Goal: Transaction & Acquisition: Purchase product/service

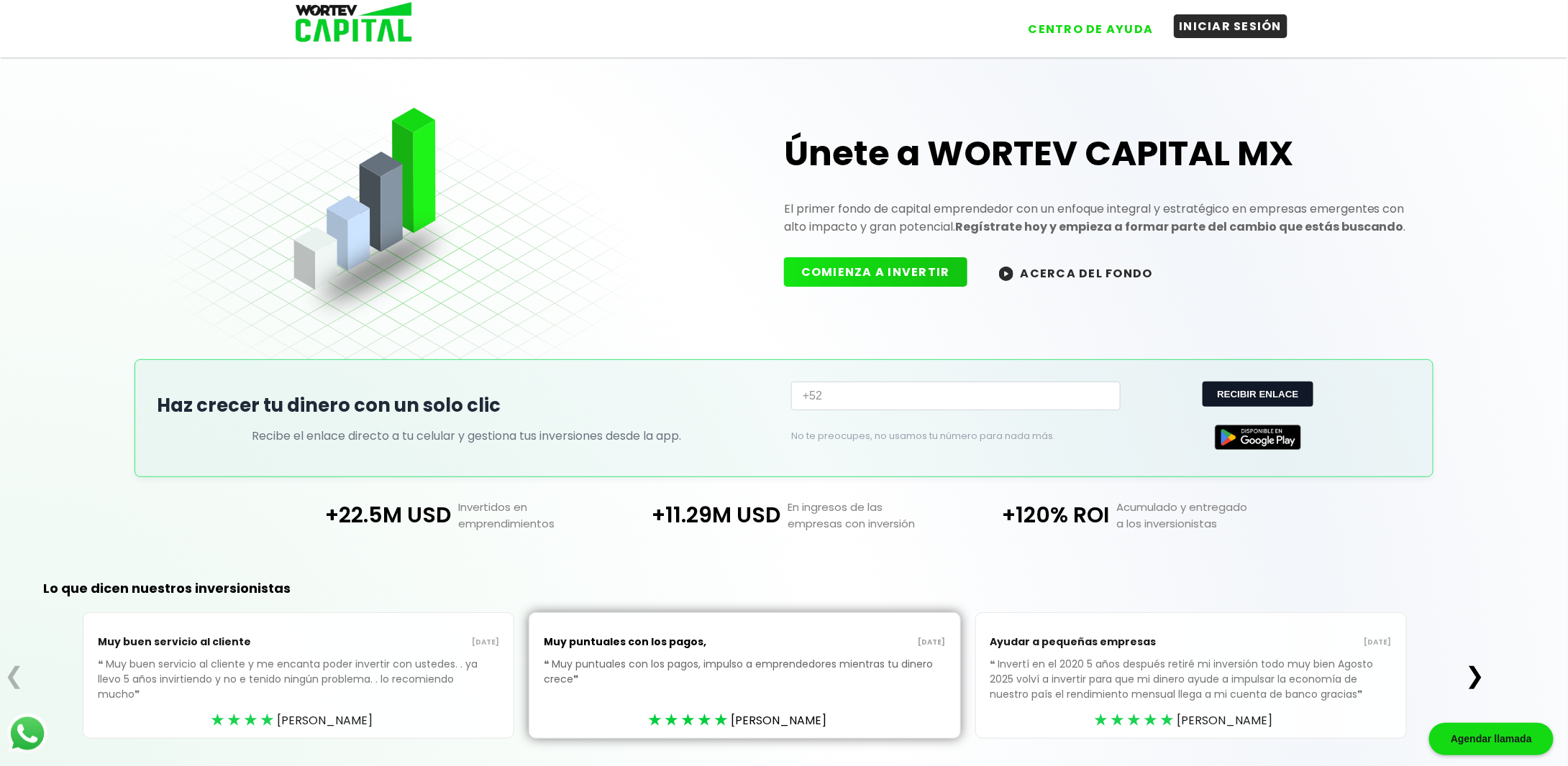
click at [1238, 34] on button "INICIAR SESIÓN" at bounding box center [1231, 26] width 114 height 23
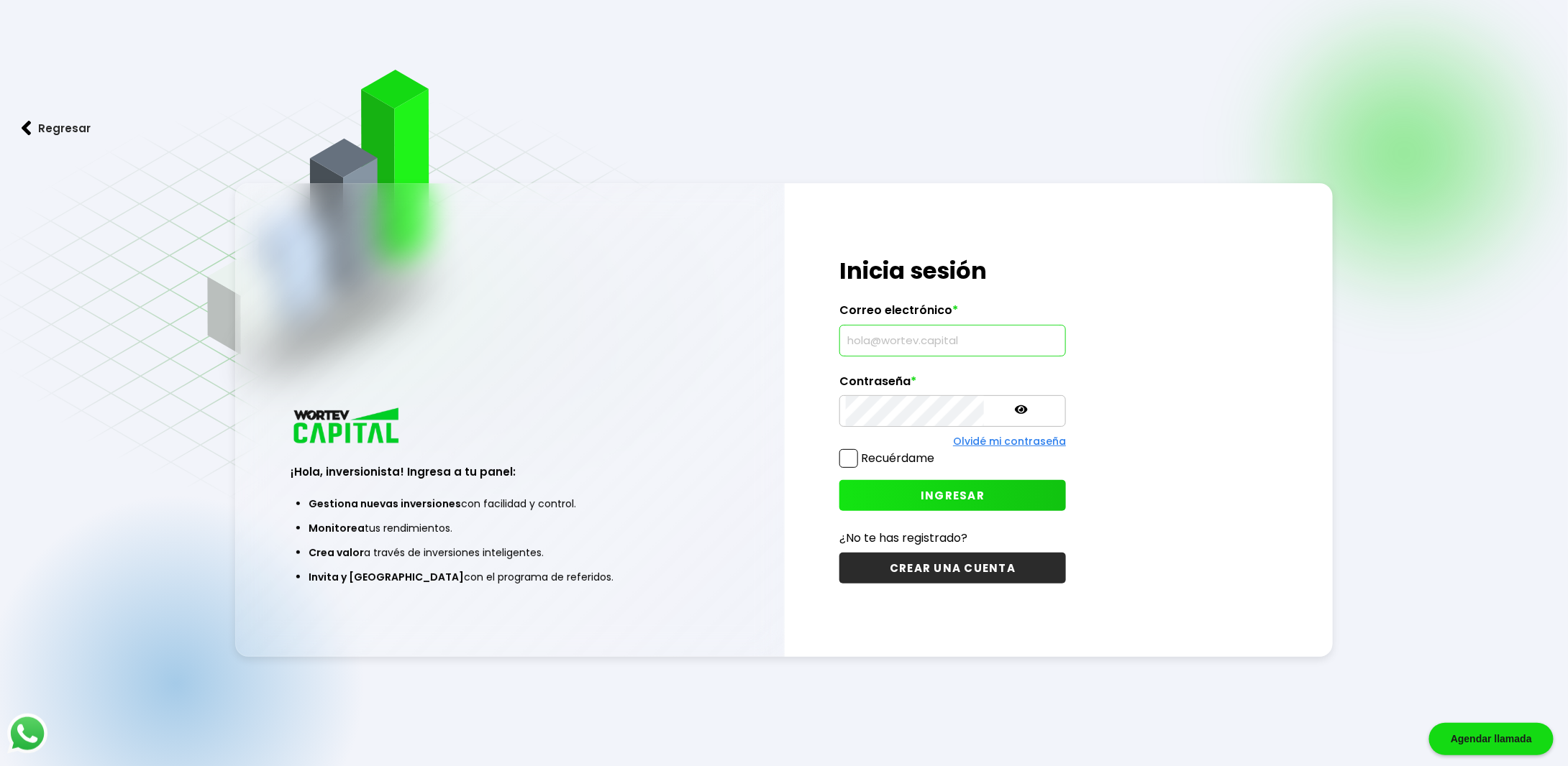
click at [854, 348] on input "text" at bounding box center [952, 341] width 213 height 31
type input "[EMAIL_ADDRESS][DOMAIN_NAME]"
click at [921, 492] on span "INGRESAR" at bounding box center [953, 496] width 64 height 15
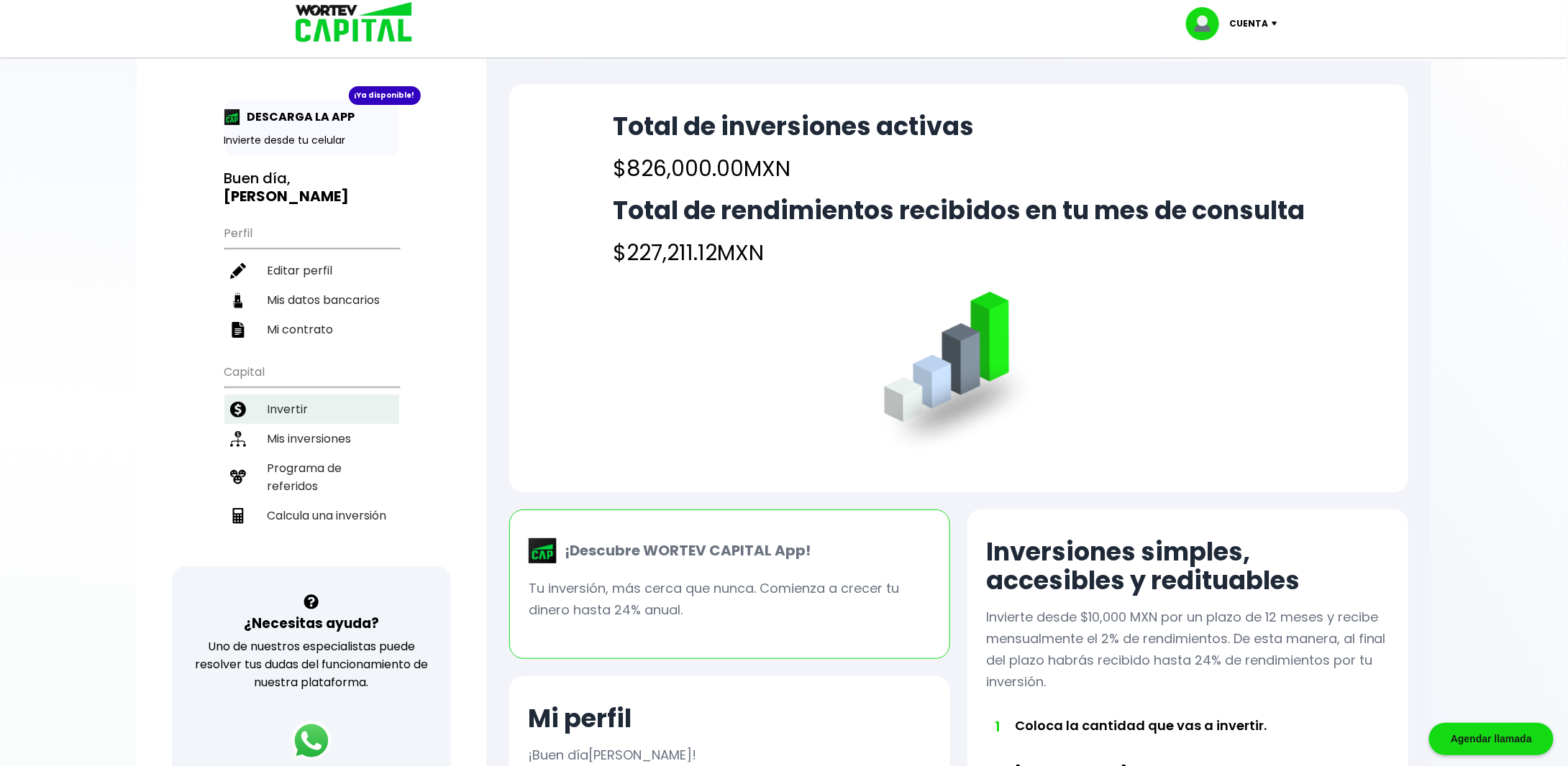
click at [294, 406] on li "Invertir" at bounding box center [312, 410] width 175 height 30
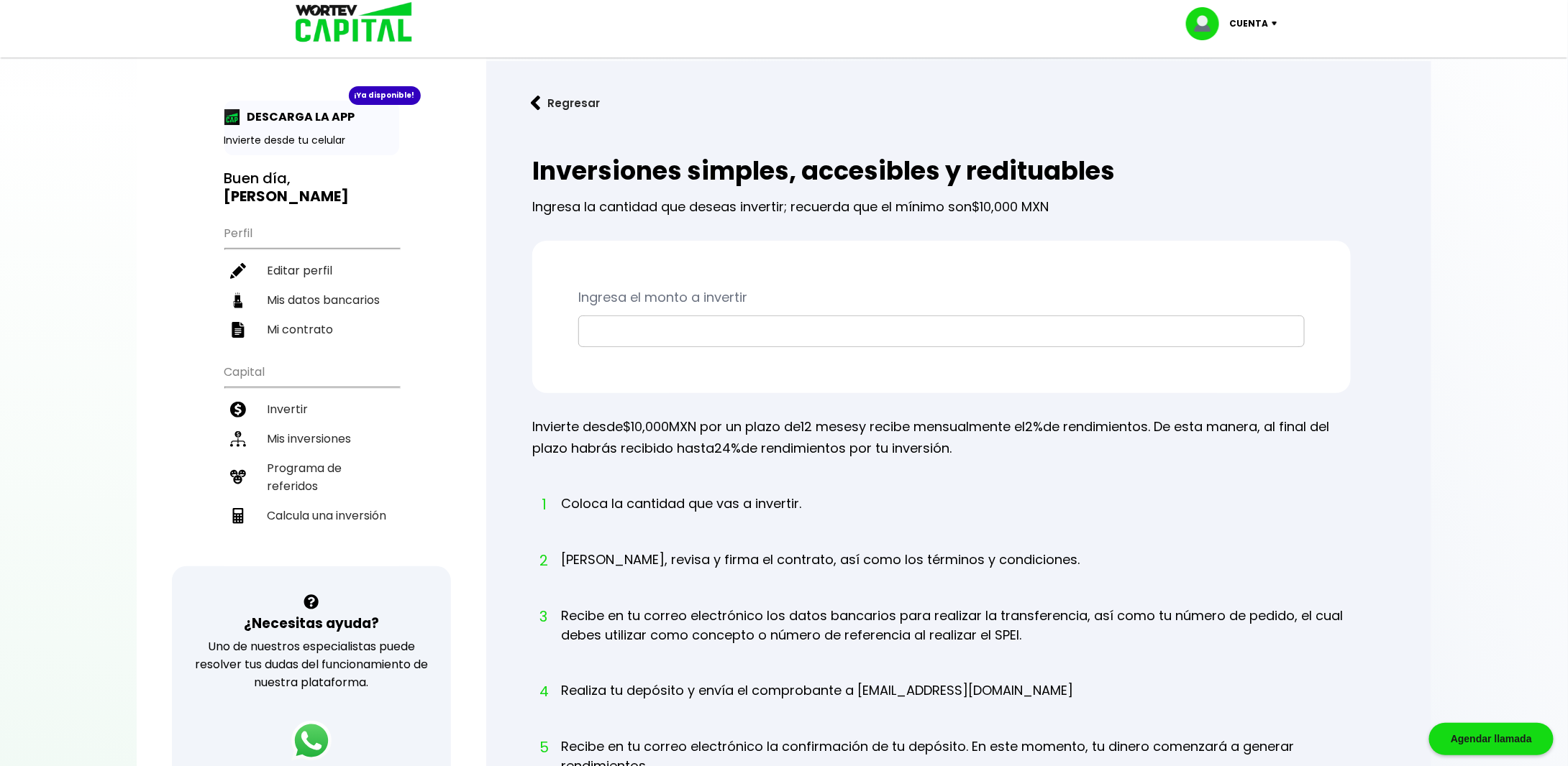
click at [605, 337] on input "text" at bounding box center [941, 332] width 713 height 31
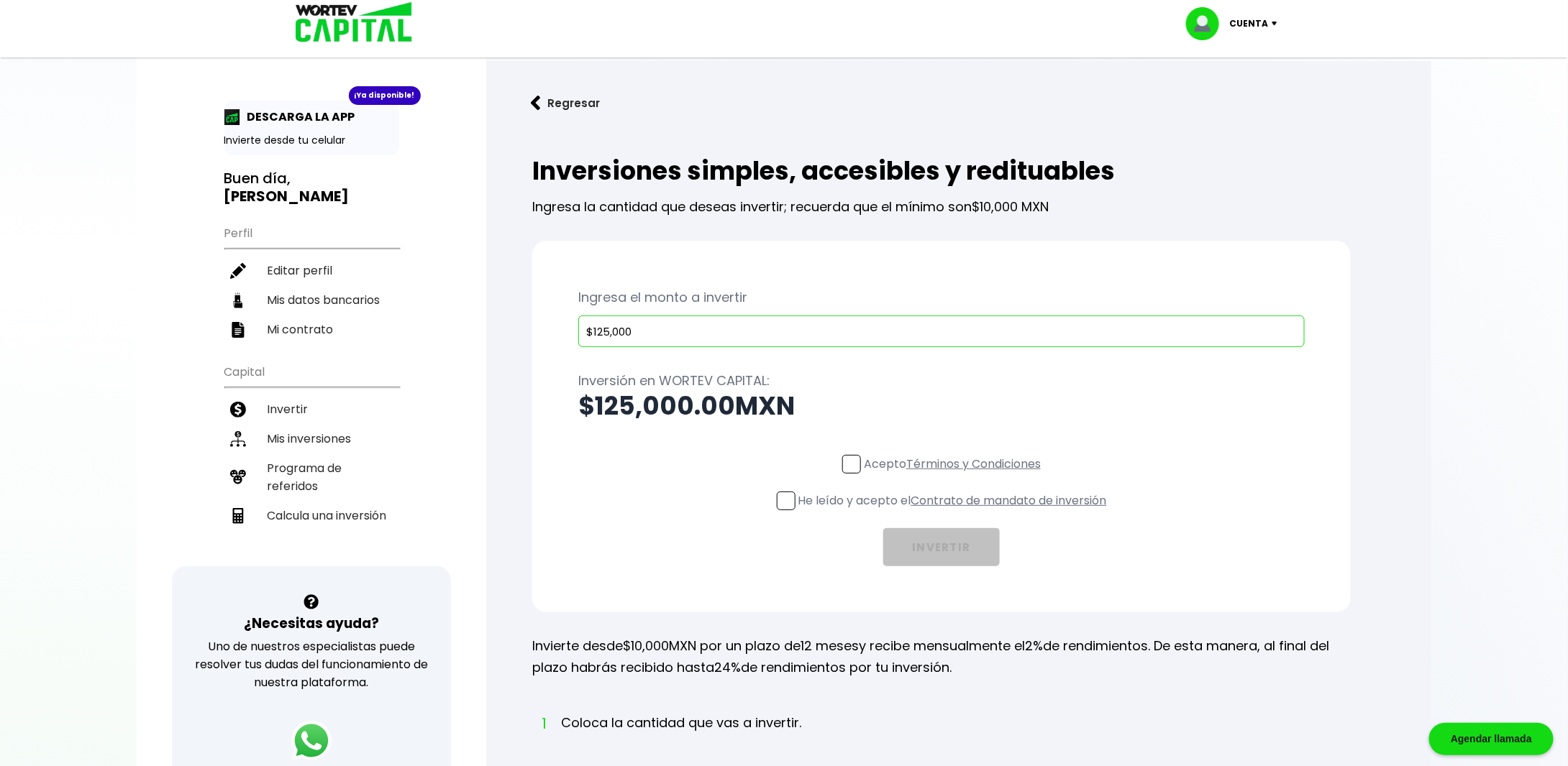
type input "$125,000"
click at [848, 467] on span at bounding box center [851, 464] width 19 height 19
click at [955, 476] on input "Acepto Términos y Condiciones" at bounding box center [955, 476] width 0 height 0
click at [789, 497] on span at bounding box center [786, 500] width 19 height 19
click at [955, 512] on input "He leído y acepto el Contrato de mandato de inversión" at bounding box center [955, 512] width 0 height 0
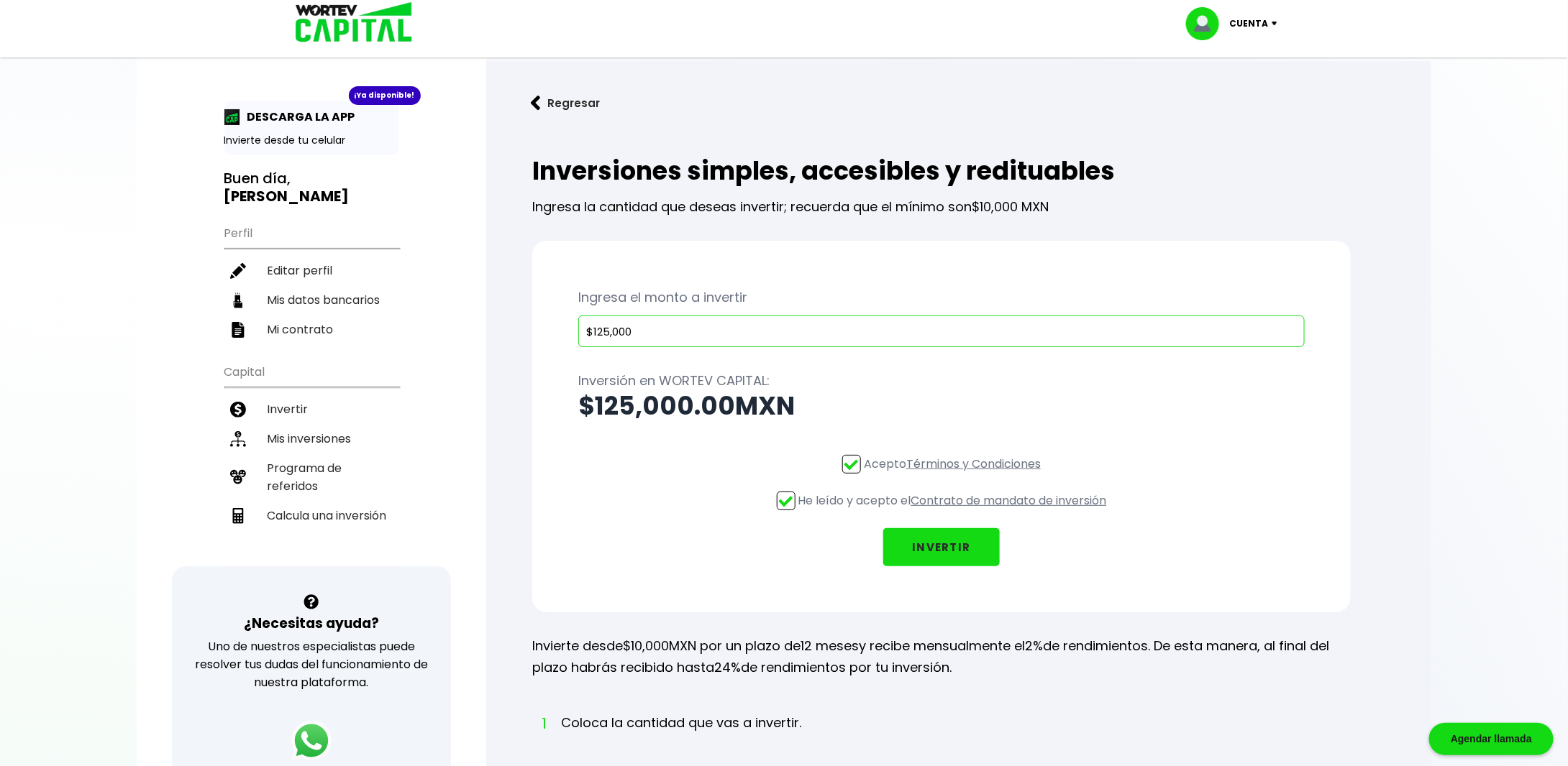
click at [918, 546] on button "INVERTIR" at bounding box center [941, 547] width 117 height 38
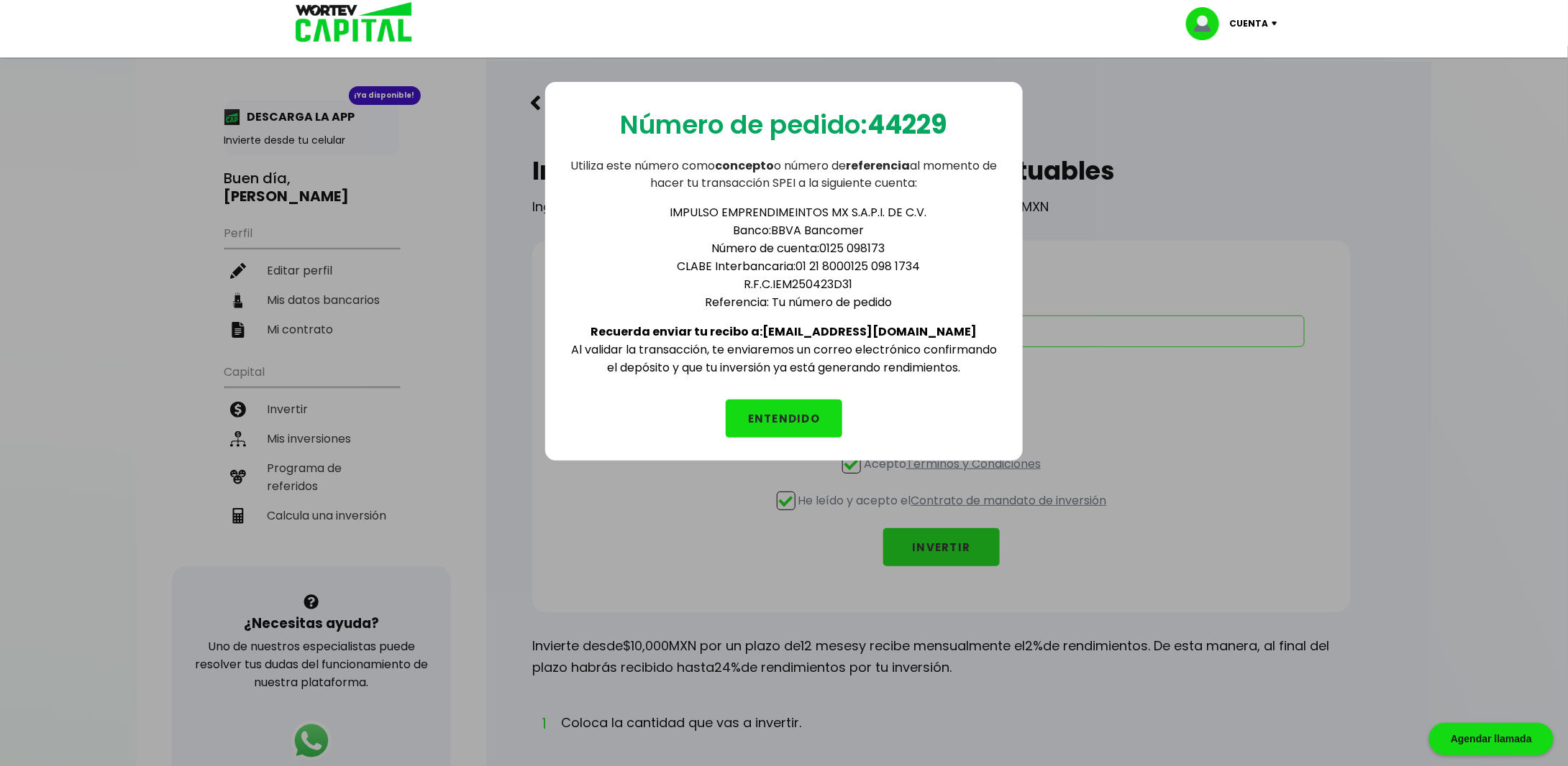
click at [791, 416] on button "ENTENDIDO" at bounding box center [784, 418] width 117 height 38
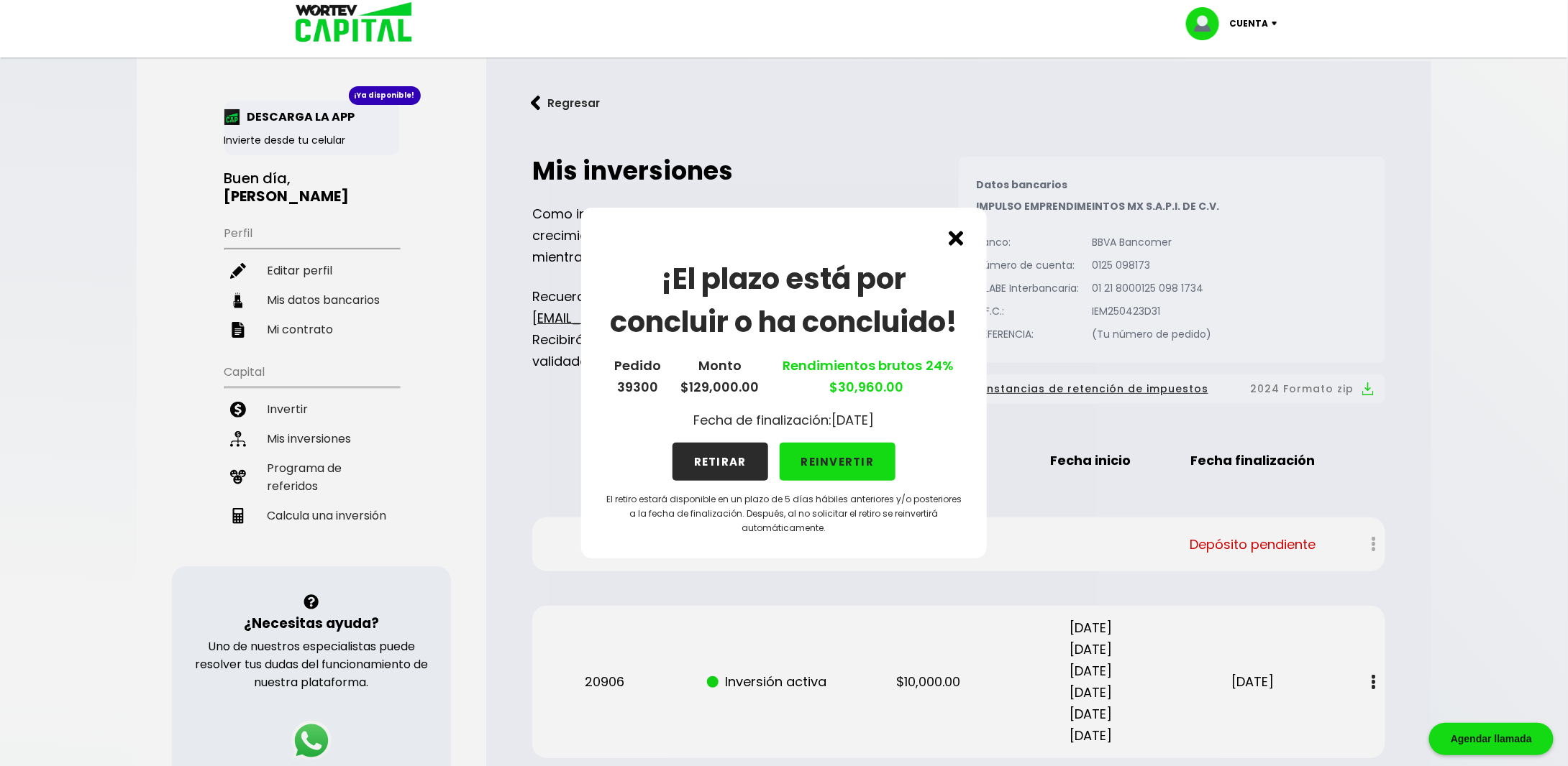
click at [807, 463] on button "REINVERTIR" at bounding box center [838, 461] width 117 height 38
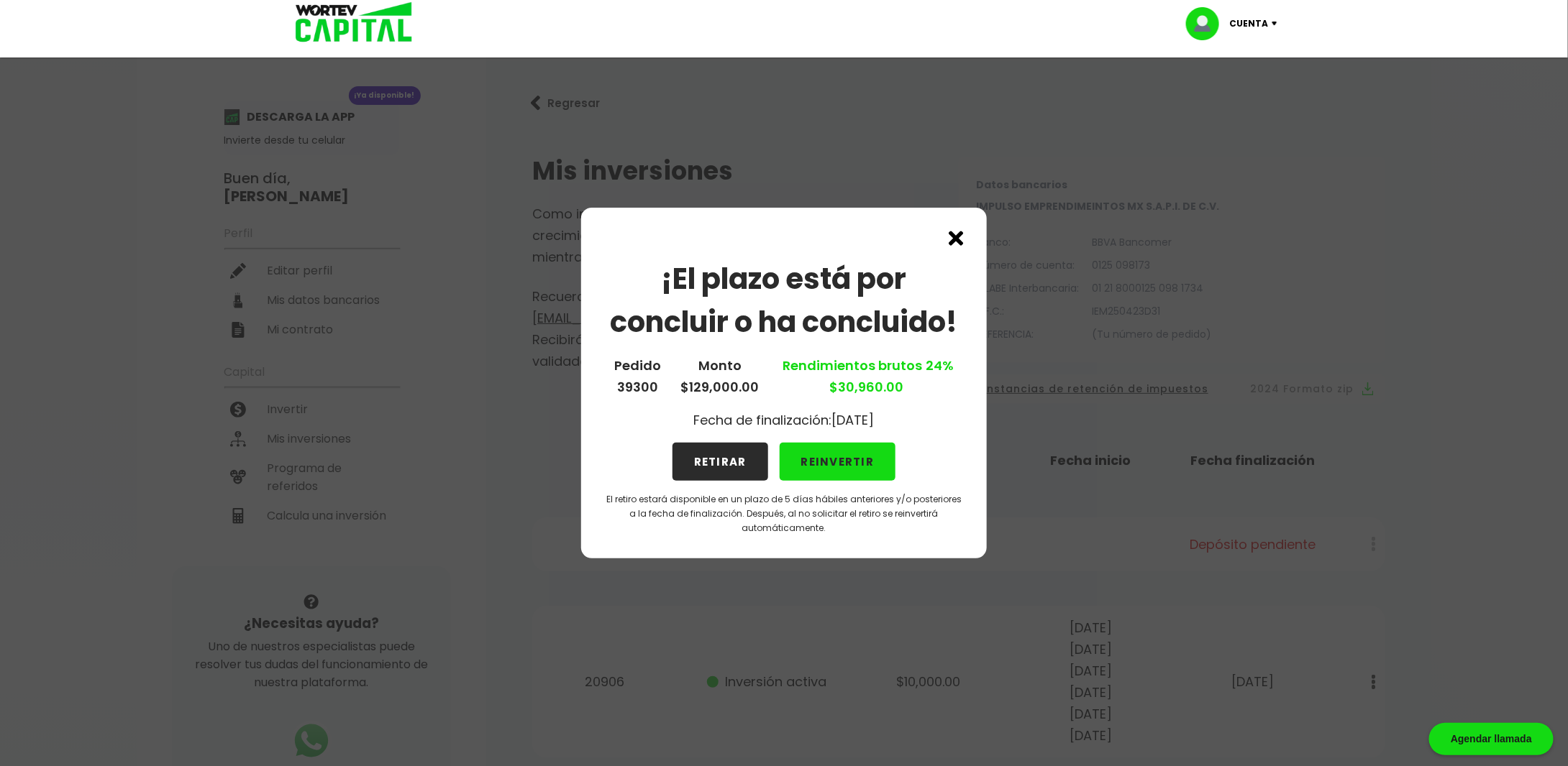
click at [824, 457] on button "REINVERTIR" at bounding box center [838, 461] width 117 height 38
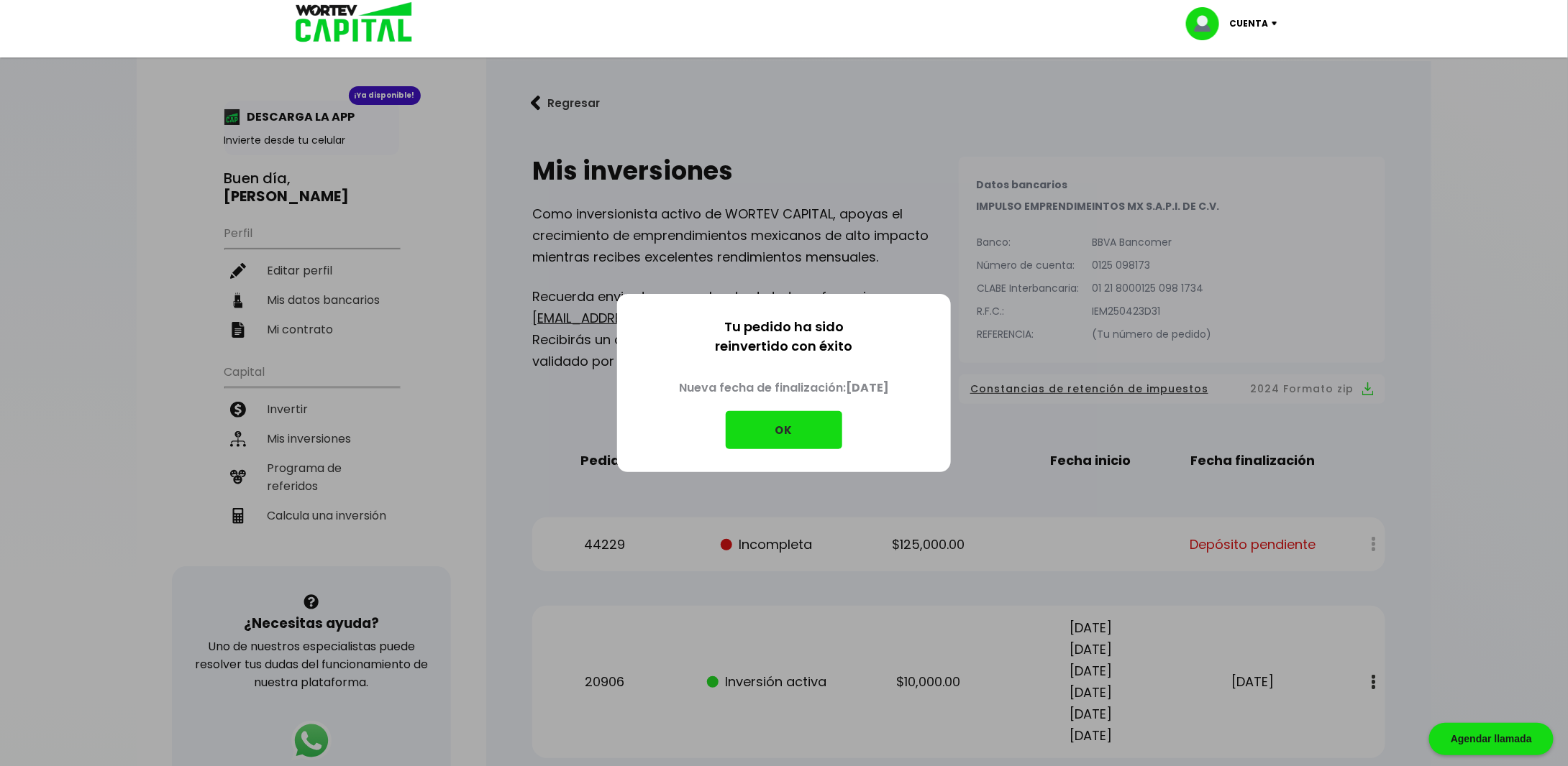
click at [773, 430] on button "OK" at bounding box center [784, 430] width 117 height 38
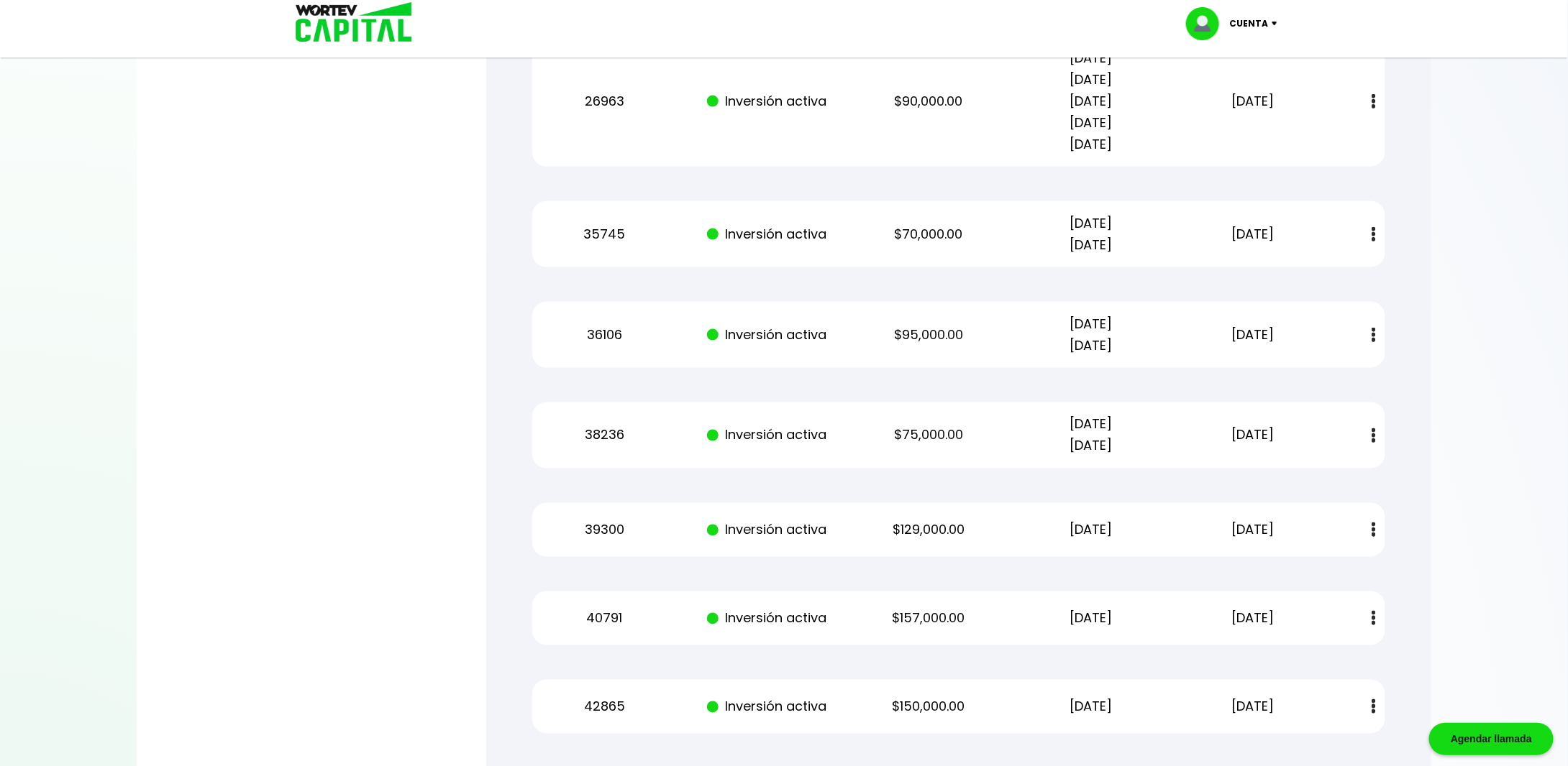
scroll to position [1069, 0]
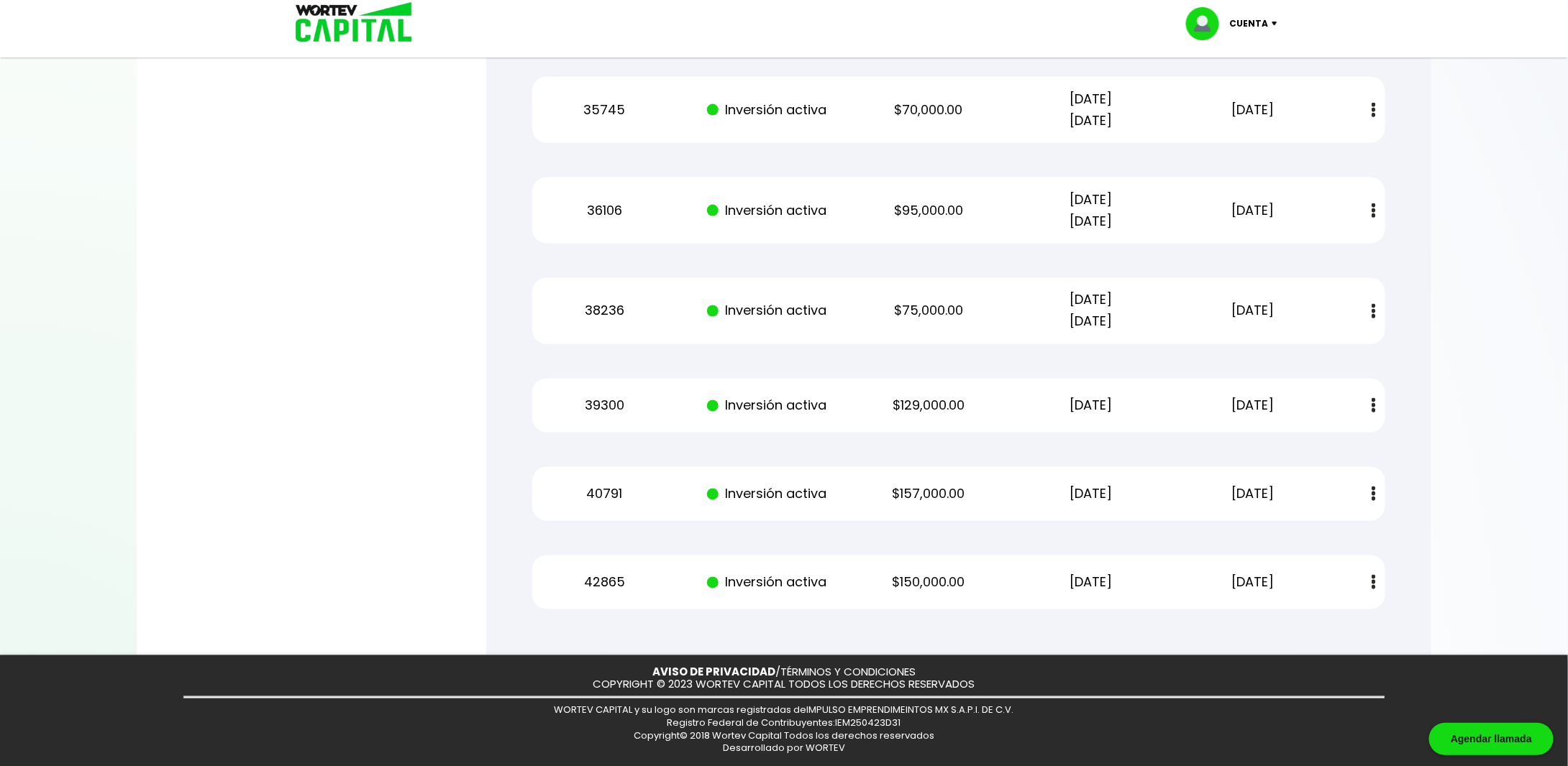
click at [1368, 577] on button at bounding box center [1373, 583] width 20 height 31
click at [1281, 619] on link "Estado de cuenta" at bounding box center [1281, 621] width 101 height 18
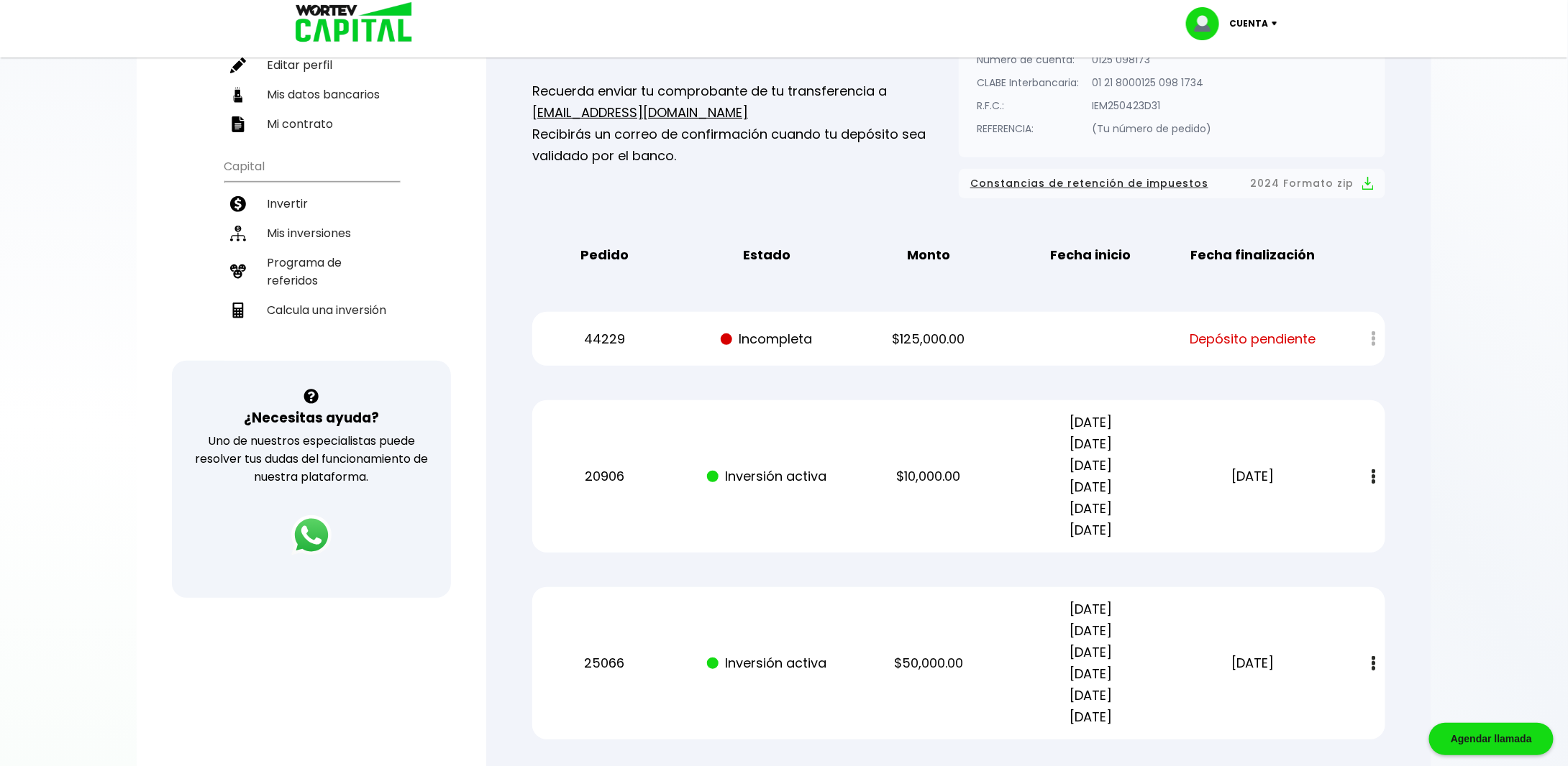
scroll to position [0, 0]
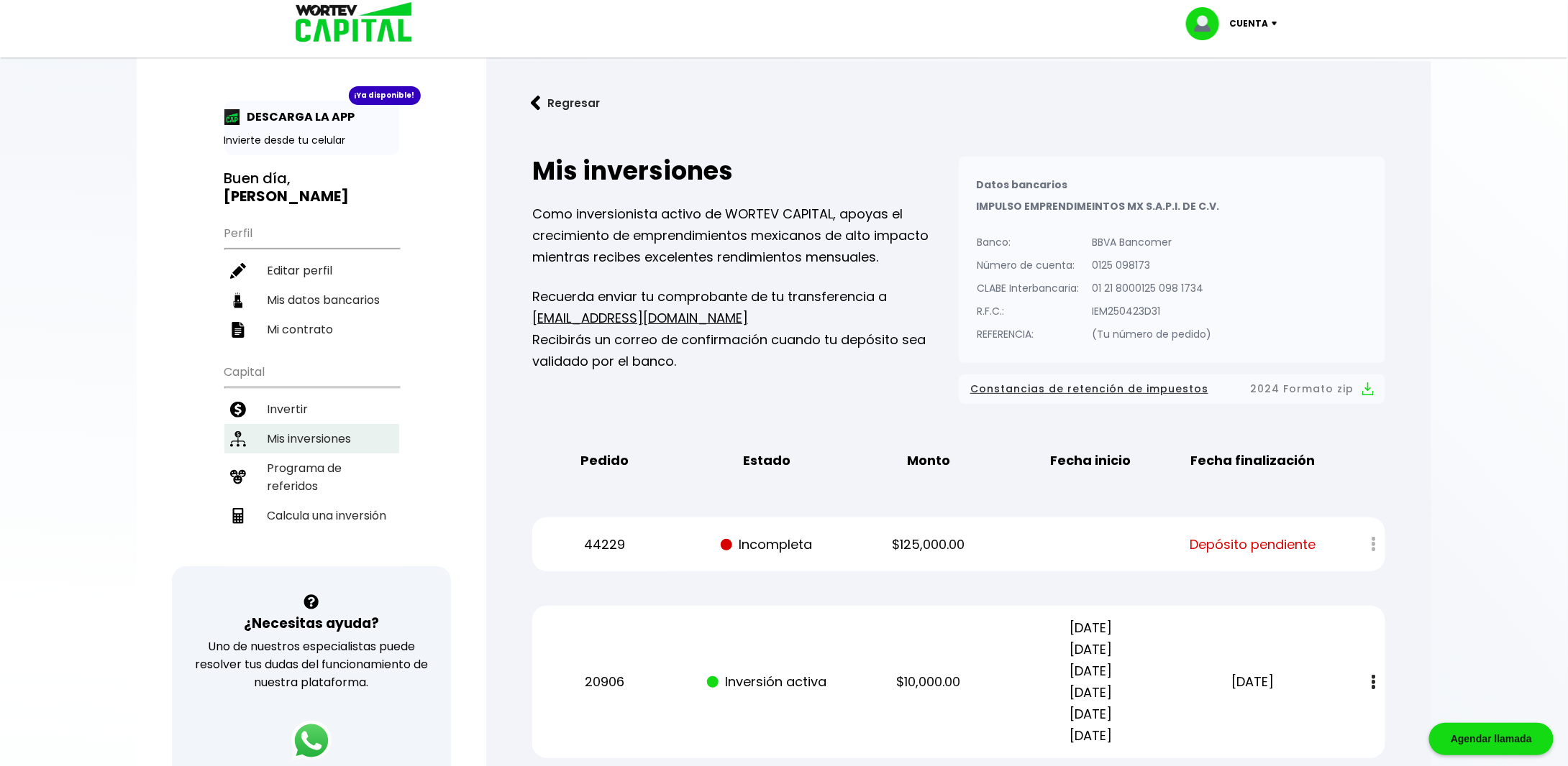
click at [285, 427] on li "Mis inversiones" at bounding box center [312, 439] width 175 height 30
click at [1267, 25] on p "Cuenta" at bounding box center [1248, 23] width 39 height 22
click at [1238, 93] on li "Cerrar sesión" at bounding box center [1233, 96] width 115 height 30
